Goal: Information Seeking & Learning: Learn about a topic

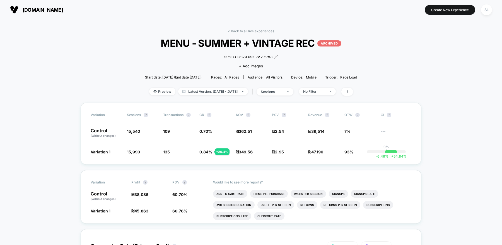
click at [17, 6] on img at bounding box center [14, 10] width 8 height 8
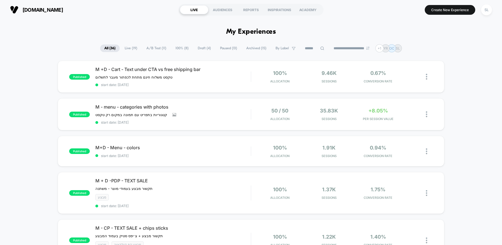
click at [171, 48] on span "100% ( 8 )" at bounding box center [181, 49] width 21 height 8
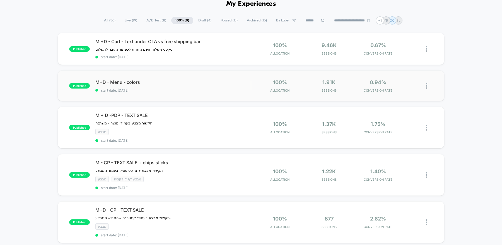
scroll to position [29, 0]
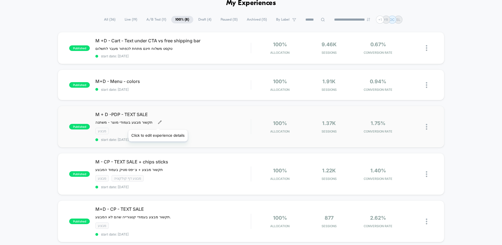
click at [158, 123] on icon at bounding box center [160, 122] width 4 height 4
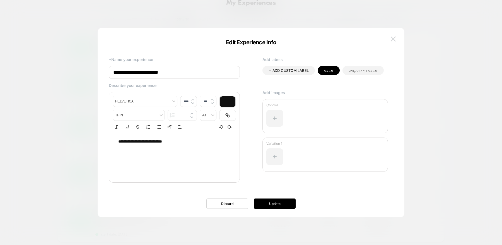
click at [395, 38] on img at bounding box center [393, 39] width 5 height 5
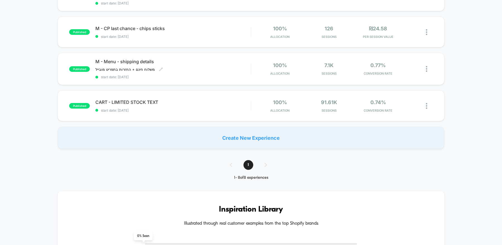
scroll to position [265, 0]
